Goal: Transaction & Acquisition: Purchase product/service

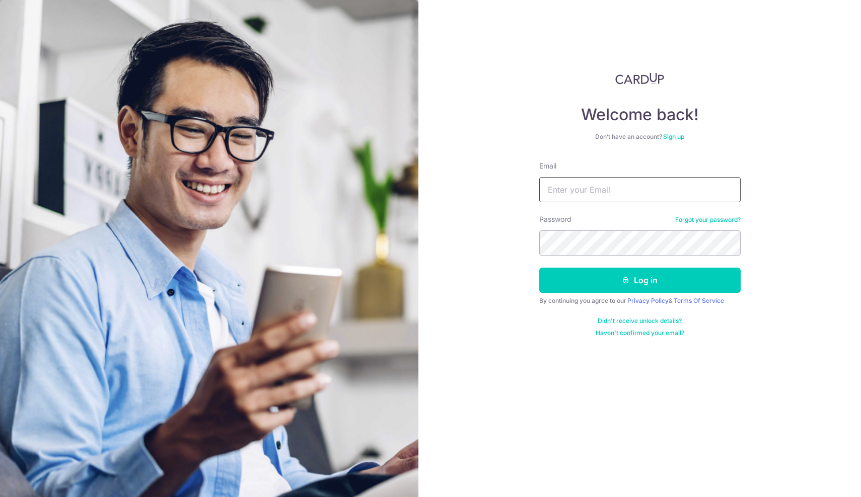
type input "mujahid34e@gmail.com"
click at [639, 280] on button "Log in" at bounding box center [639, 280] width 201 height 25
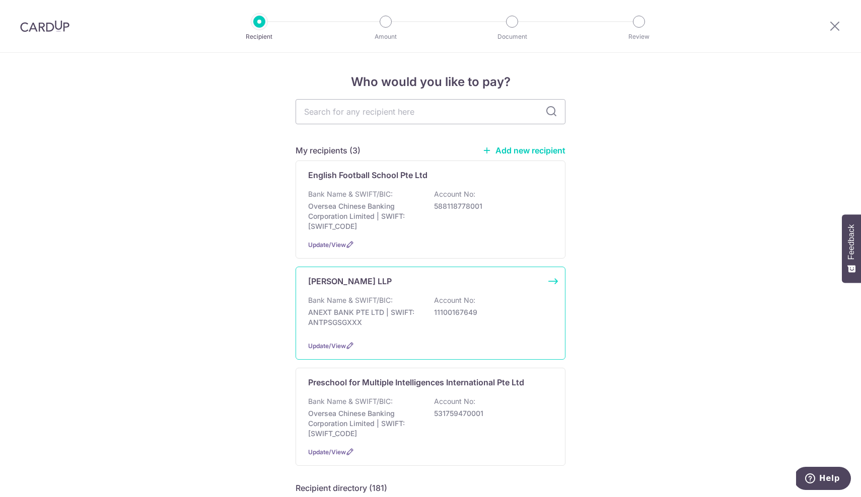
click at [412, 328] on div "Bank Name & SWIFT/BIC: ANEXT BANK PTE LTD | SWIFT: ANTPSGSGXXX Account No: 1110…" at bounding box center [430, 314] width 245 height 37
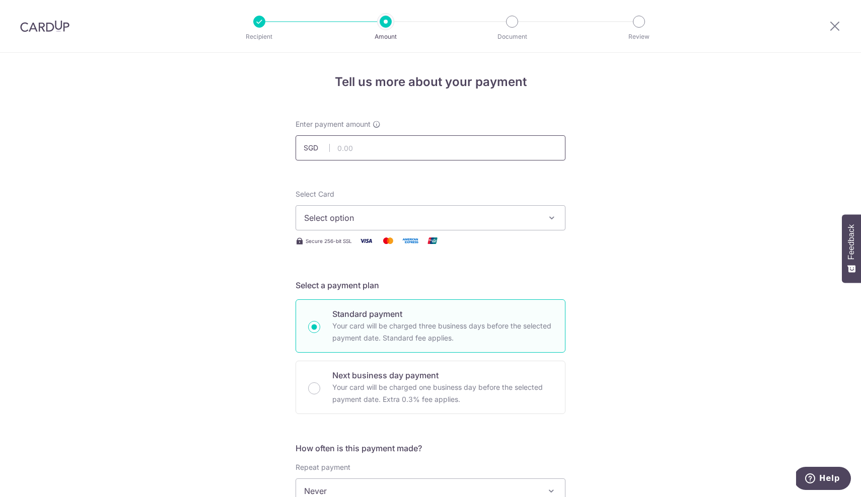
click at [350, 148] on input "text" at bounding box center [431, 147] width 270 height 25
type input "190.75"
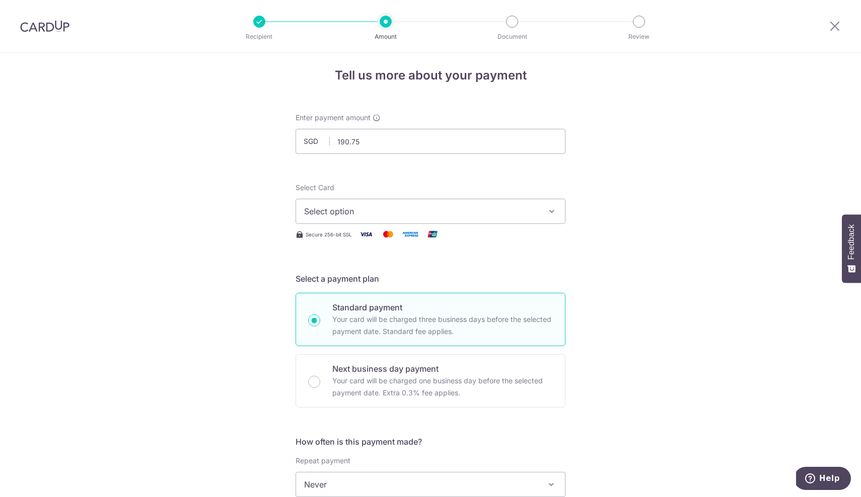
click at [463, 214] on span "Select option" at bounding box center [421, 211] width 235 height 12
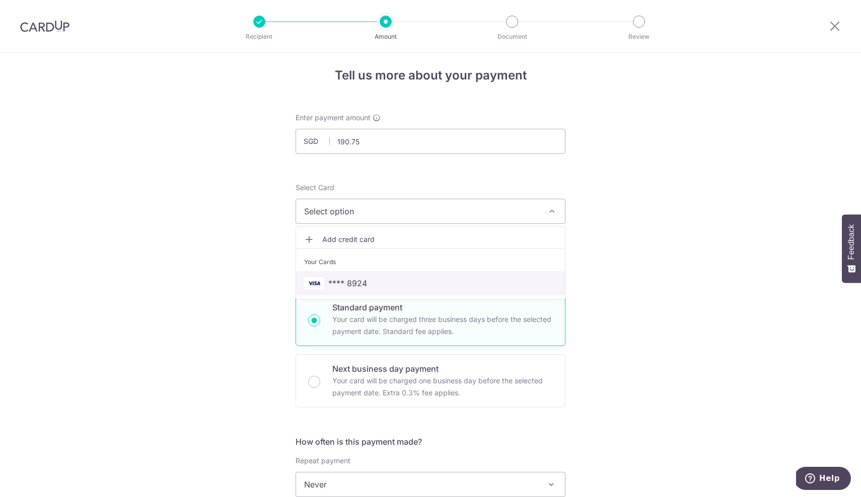
click at [340, 286] on span "**** 8924" at bounding box center [347, 283] width 39 height 12
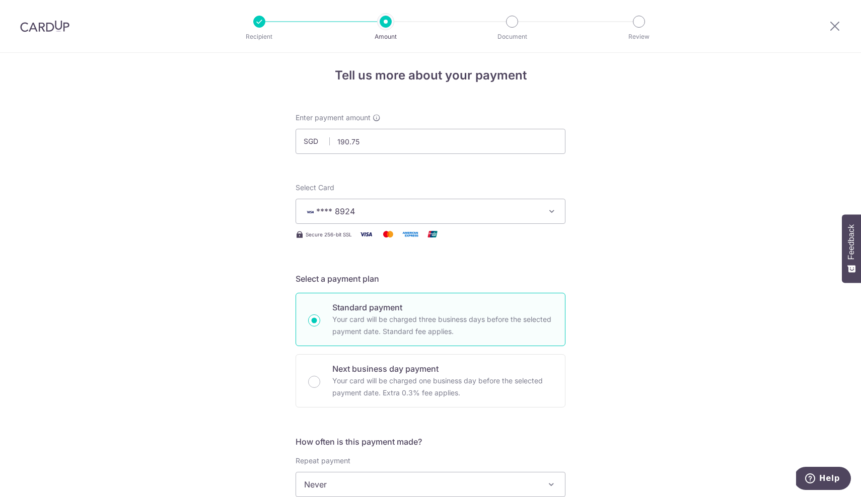
scroll to position [146, 0]
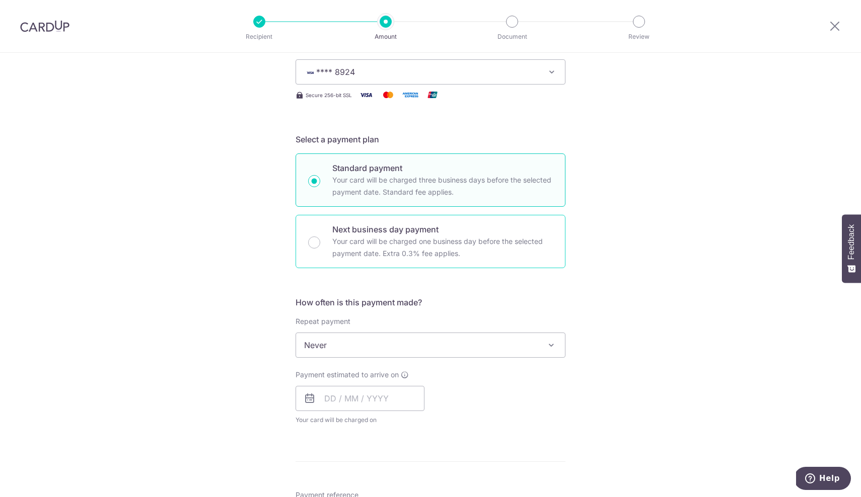
click at [332, 249] on p "Your card will be charged one business day before the selected payment date. Ex…" at bounding box center [442, 248] width 221 height 24
click at [320, 249] on input "Next business day payment Your card will be charged one business day before the…" at bounding box center [314, 243] width 12 height 12
radio input "false"
radio input "true"
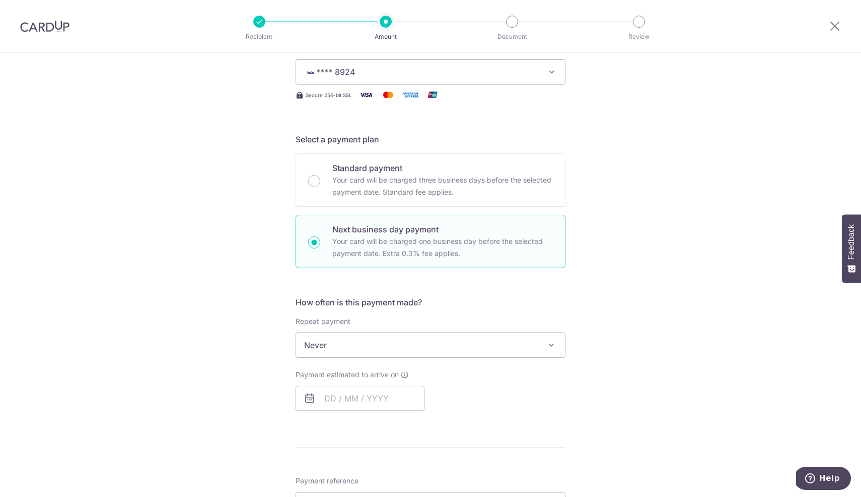
scroll to position [210, 0]
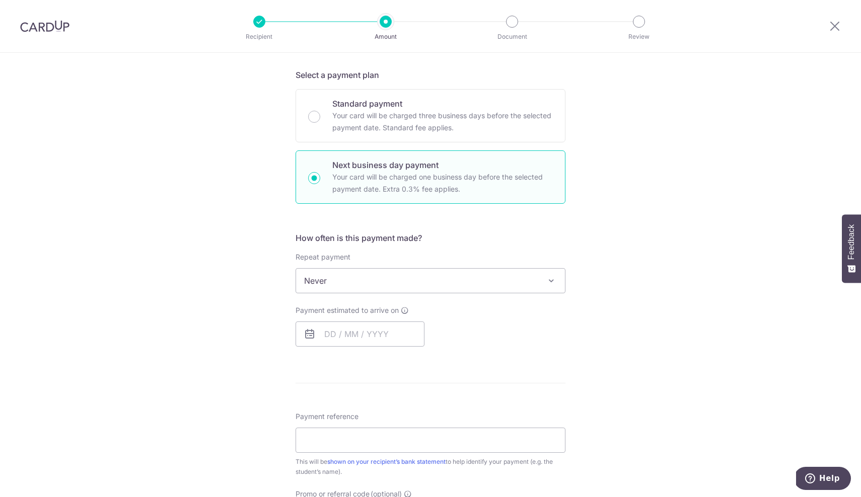
click at [363, 284] on span "Never" at bounding box center [430, 281] width 269 height 24
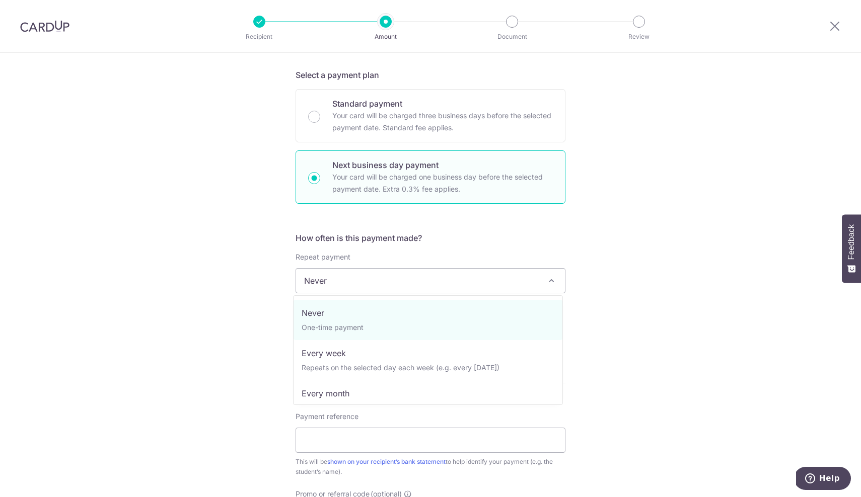
click at [740, 312] on div "Tell us more about your payment Enter payment amount SGD 190.75 190.75 Select C…" at bounding box center [430, 315] width 861 height 946
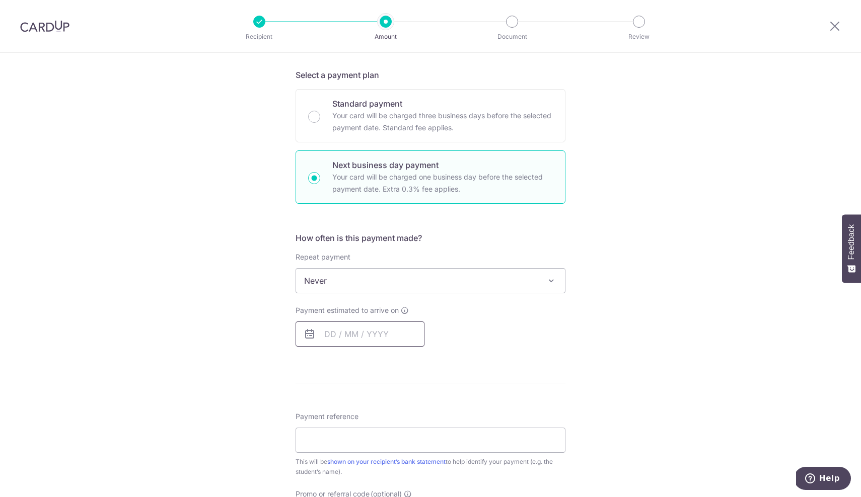
click at [332, 337] on input "text" at bounding box center [360, 334] width 129 height 25
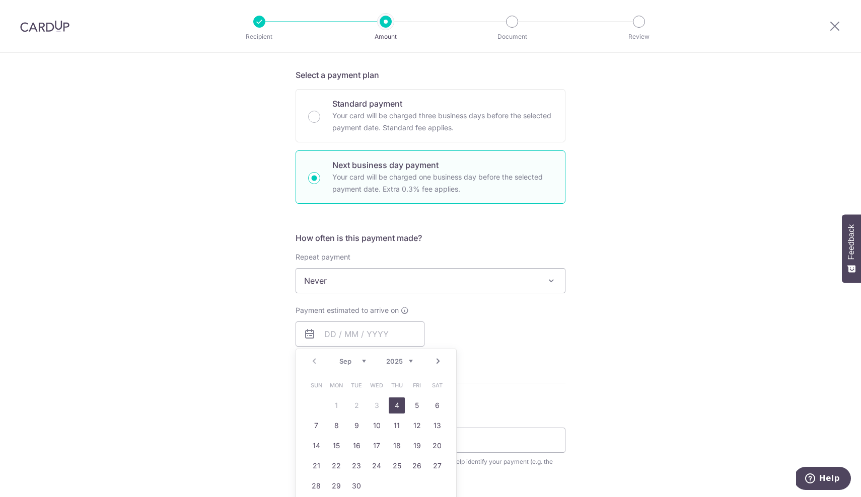
click at [392, 407] on link "4" at bounding box center [397, 406] width 16 height 16
type input "[DATE]"
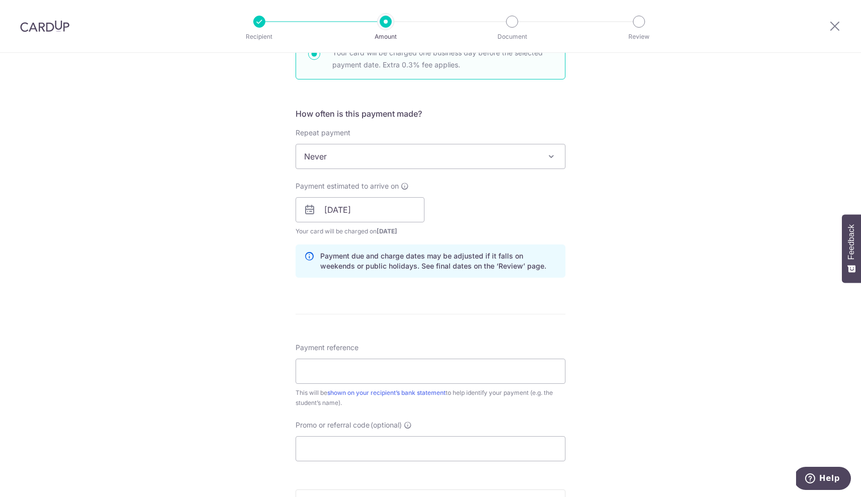
scroll to position [386, 0]
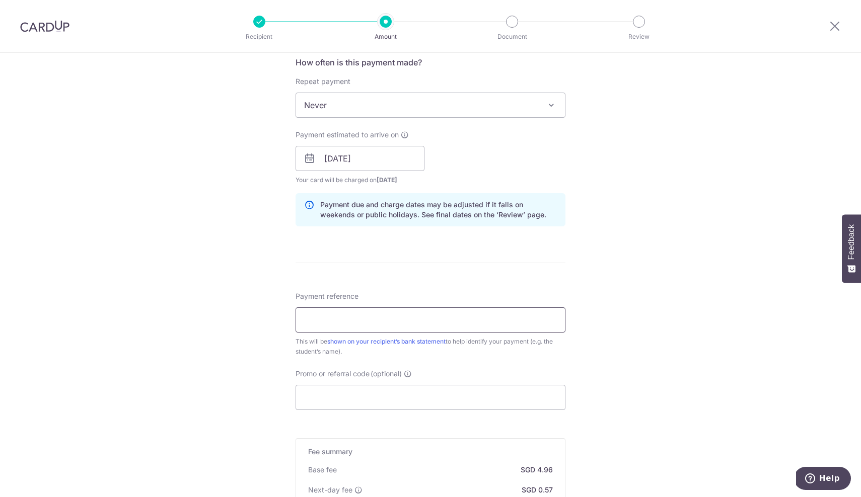
click at [319, 323] on input "Payment reference" at bounding box center [431, 320] width 270 height 25
type input "S"
type input "Daanya Bint Mujahid"
click at [614, 344] on div "Tell us more about your payment Enter payment amount SGD 190.75 190.75 Select C…" at bounding box center [430, 167] width 861 height 1001
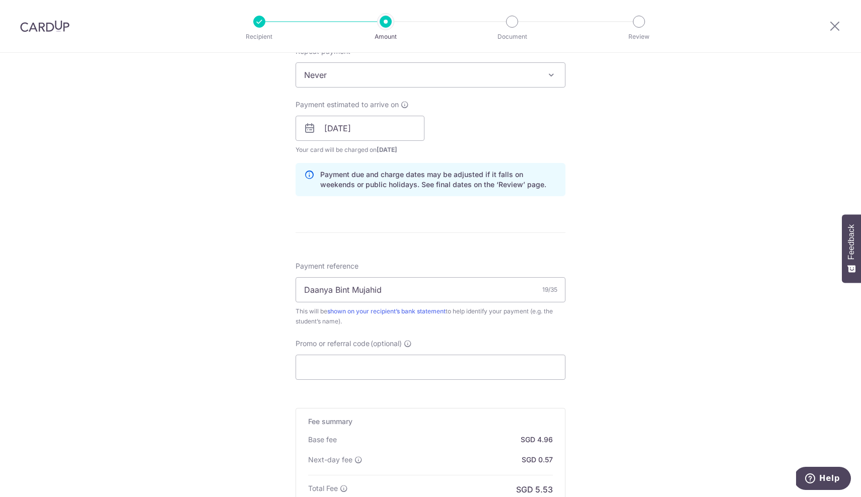
scroll to position [536, 0]
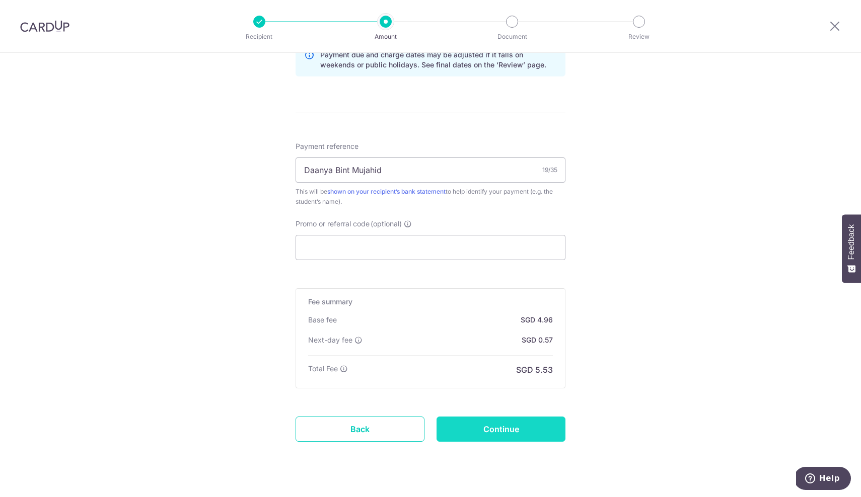
click at [519, 433] on input "Continue" at bounding box center [501, 429] width 129 height 25
type input "Create Schedule"
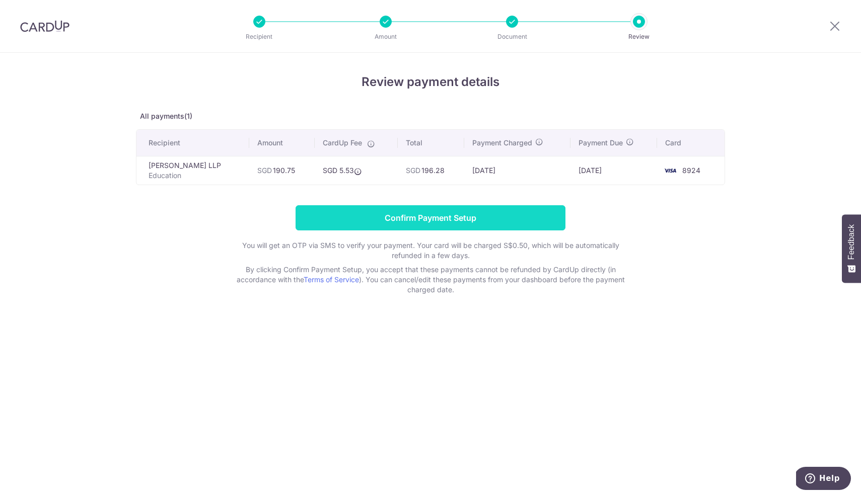
click at [451, 222] on input "Confirm Payment Setup" at bounding box center [431, 217] width 270 height 25
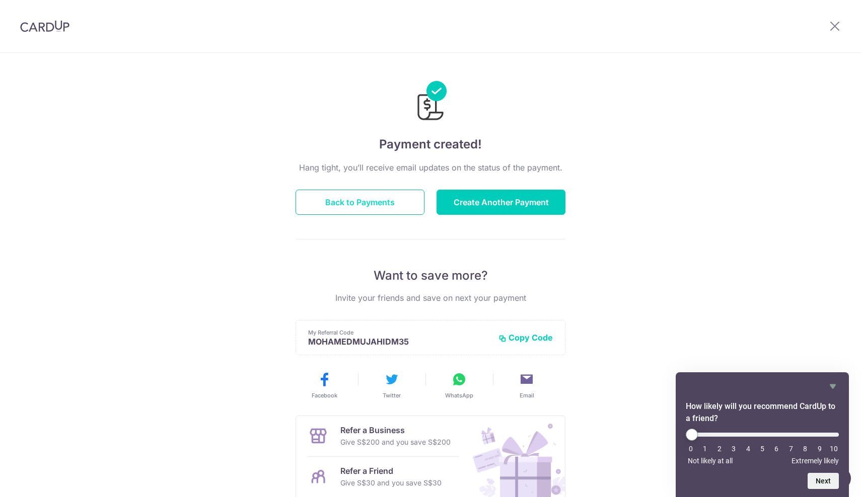
click at [360, 207] on button "Back to Payments" at bounding box center [360, 202] width 129 height 25
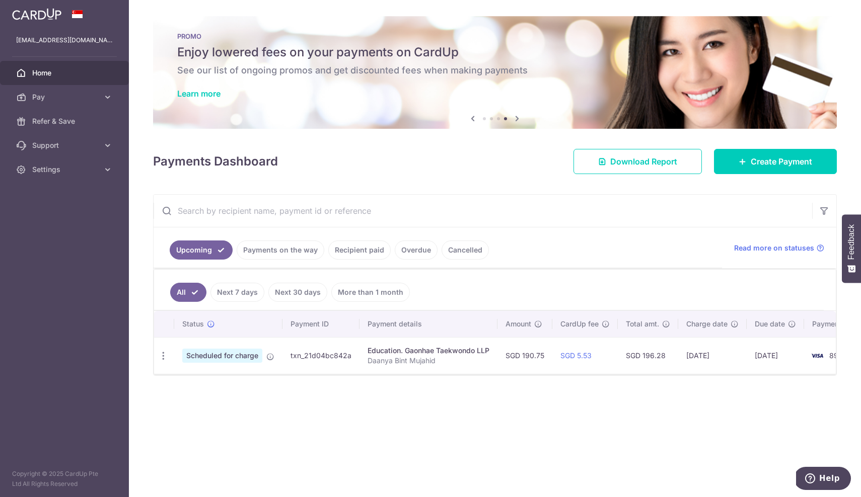
drag, startPoint x: 291, startPoint y: 357, endPoint x: 354, endPoint y: 357, distance: 63.4
click at [354, 357] on td "txn_21d04bc842a" at bounding box center [320, 355] width 77 height 37
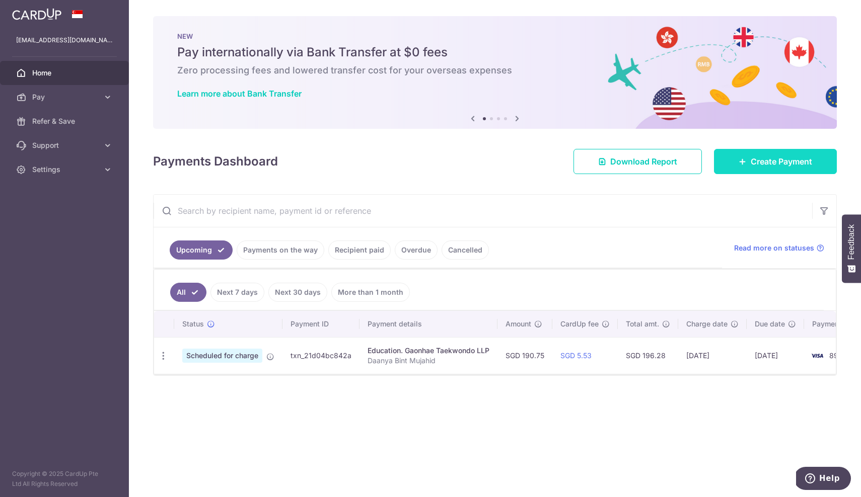
click at [774, 171] on link "Create Payment" at bounding box center [775, 161] width 123 height 25
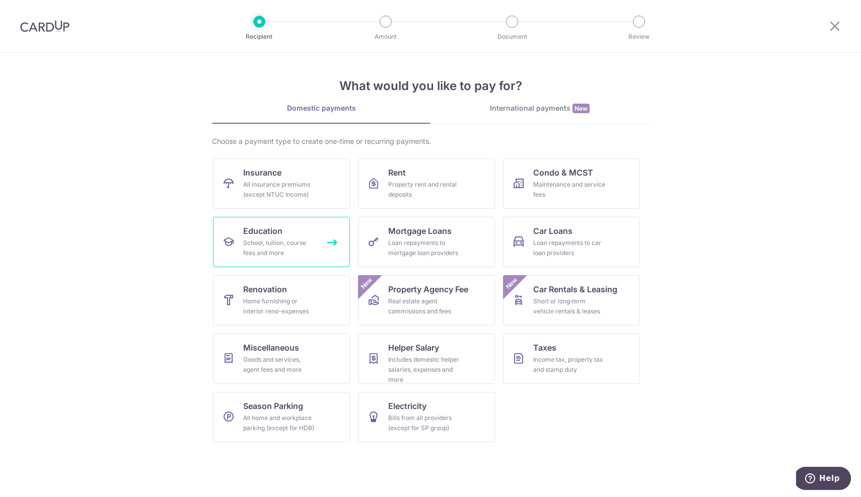
click at [301, 239] on div "School, tuition, course fees and more" at bounding box center [279, 248] width 73 height 20
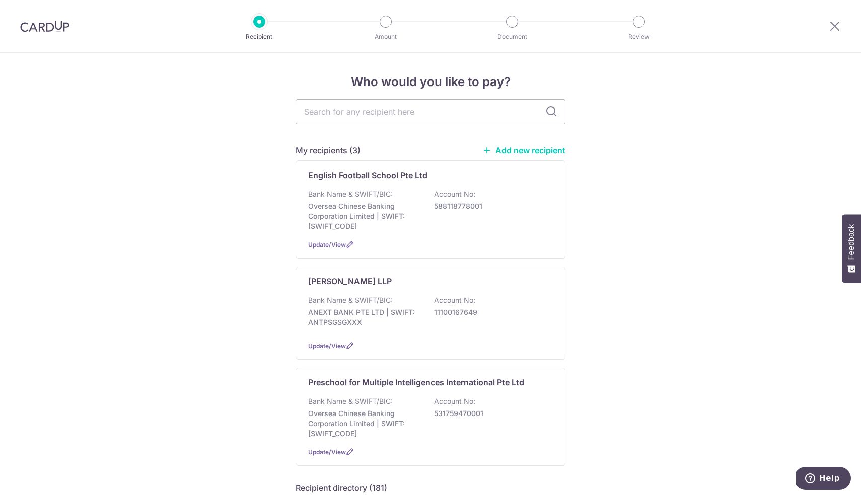
click at [837, 27] on icon at bounding box center [835, 26] width 12 height 13
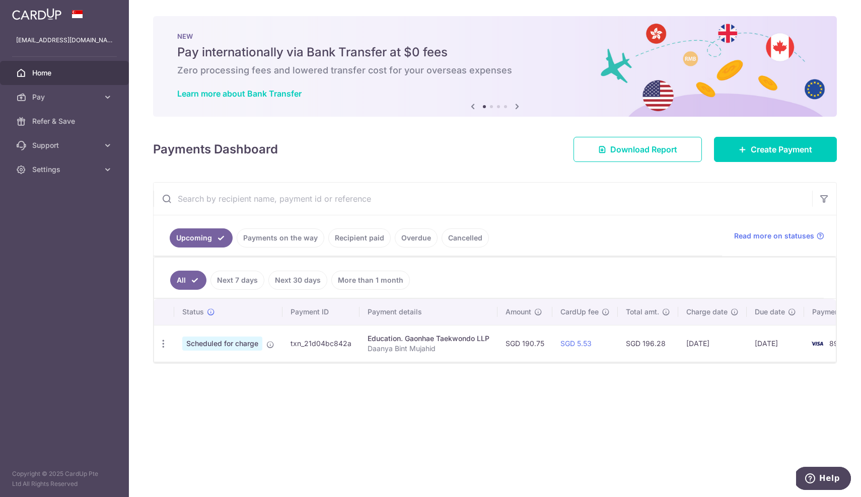
click at [232, 345] on span "Scheduled for charge" at bounding box center [222, 344] width 80 height 14
click at [166, 345] on icon "button" at bounding box center [163, 344] width 11 height 11
click at [349, 399] on div "Status Payment ID Payment details Amount CardUp fee Total amt. Charge date Due …" at bounding box center [495, 359] width 682 height 121
